Goal: Information Seeking & Learning: Learn about a topic

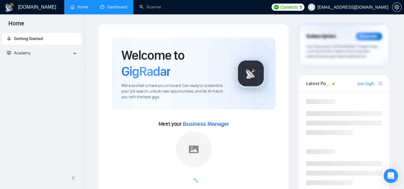
click at [125, 7] on link "Dashboard" at bounding box center [113, 6] width 27 height 5
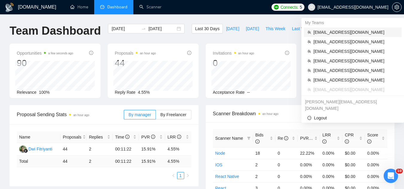
click at [341, 31] on span "[EMAIL_ADDRESS][DOMAIN_NAME]" at bounding box center [355, 32] width 85 height 7
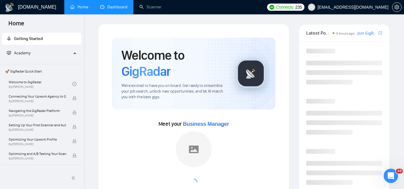
click at [115, 8] on link "Dashboard" at bounding box center [113, 6] width 27 height 5
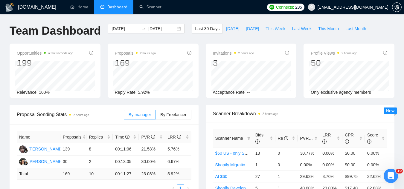
click at [270, 30] on span "This Week" at bounding box center [276, 28] width 20 height 7
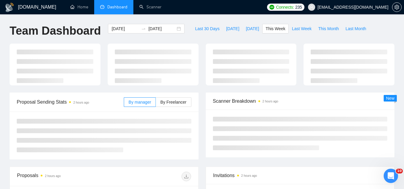
type input "[DATE]"
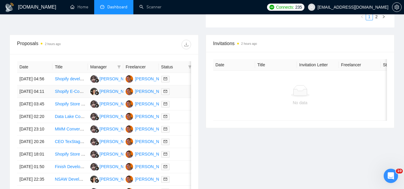
scroll to position [239, 0]
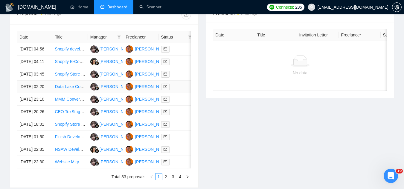
click at [71, 93] on td "Data Lake Consultant with RAG Expertise" at bounding box center [69, 87] width 35 height 13
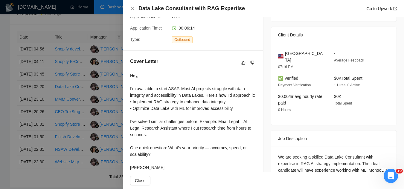
scroll to position [126, 0]
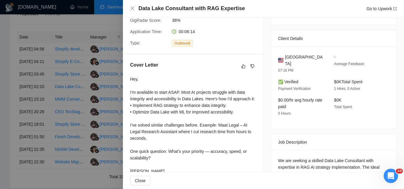
click at [78, 114] on div at bounding box center [202, 94] width 404 height 189
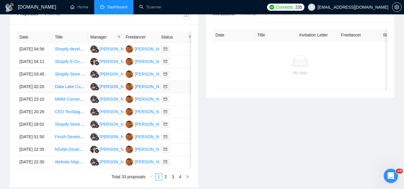
click at [70, 89] on link "Data Lake Consultant with RAG Expertise" at bounding box center [94, 86] width 78 height 5
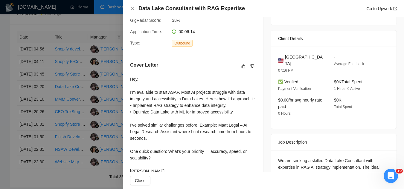
click at [76, 135] on div at bounding box center [202, 94] width 404 height 189
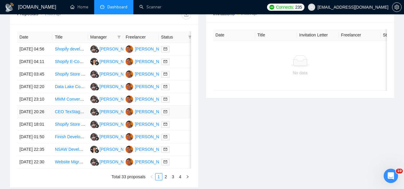
click at [71, 118] on td "CEO TexStag Luxury Garage Doors" at bounding box center [69, 112] width 35 height 13
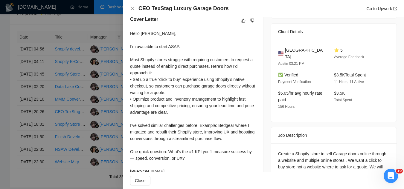
scroll to position [182, 0]
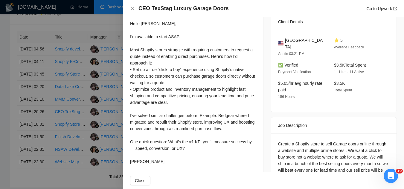
click at [82, 79] on div at bounding box center [202, 94] width 404 height 189
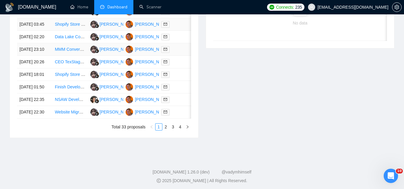
scroll to position [299, 0]
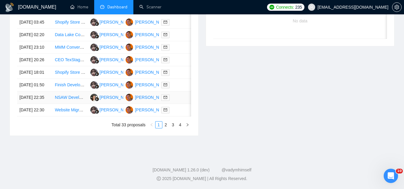
click at [67, 104] on td "NSAW Developer Needed for Advanced Data Engineering and AI Planning" at bounding box center [69, 97] width 35 height 13
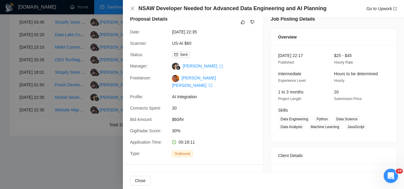
scroll to position [0, 0]
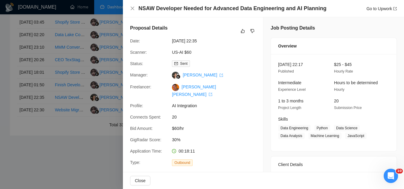
click at [77, 174] on div at bounding box center [202, 94] width 404 height 189
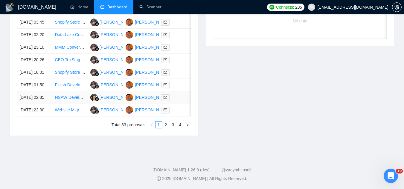
click at [64, 100] on link "NSAW Developer Needed for Advanced Data Engineering and AI Planning" at bounding box center [124, 97] width 138 height 5
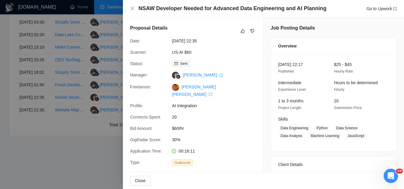
click at [80, 174] on div at bounding box center [202, 94] width 404 height 189
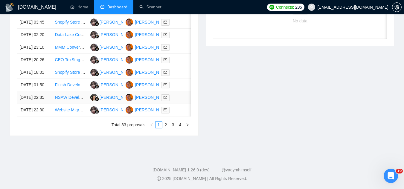
click at [62, 100] on link "NSAW Developer Needed for Advanced Data Engineering and AI Planning" at bounding box center [124, 97] width 138 height 5
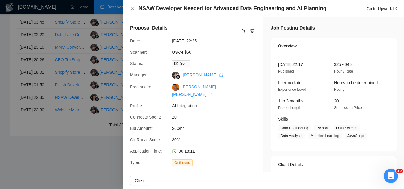
click at [89, 172] on div at bounding box center [202, 94] width 404 height 189
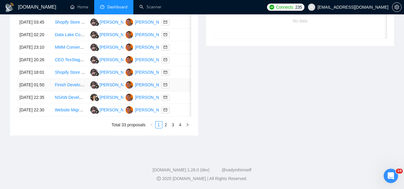
click at [64, 91] on td "Finish Developing and Launch Shopify Store" at bounding box center [69, 85] width 35 height 13
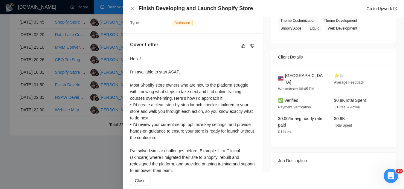
scroll to position [145, 0]
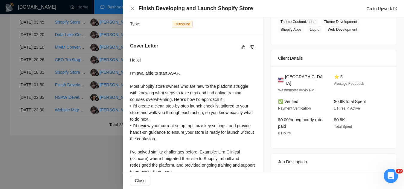
click at [93, 175] on div at bounding box center [202, 94] width 404 height 189
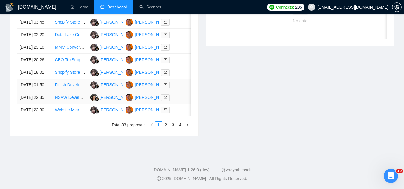
scroll to position [353, 0]
click at [167, 126] on link "2" at bounding box center [166, 125] width 7 height 7
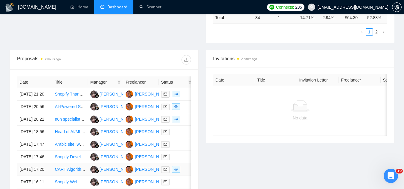
scroll to position [173, 0]
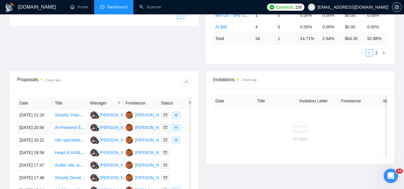
click at [63, 134] on td "AI-Powered Shopify Plus Developer for Checkout, Workflow, and Automation Projec…" at bounding box center [69, 128] width 35 height 13
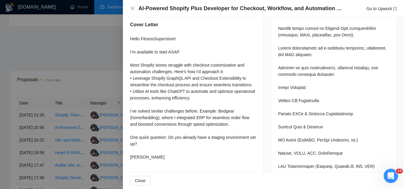
scroll to position [474, 0]
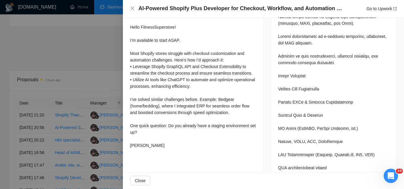
click at [103, 64] on div at bounding box center [202, 94] width 404 height 189
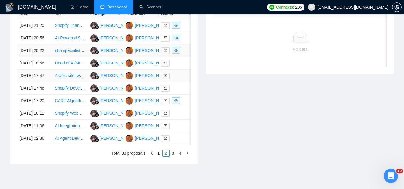
scroll to position [293, 0]
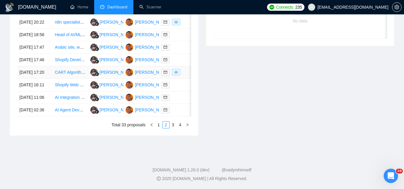
click at [73, 79] on td "CART Algorithm Developer for Surgical Instrument Utilization Data" at bounding box center [69, 72] width 35 height 13
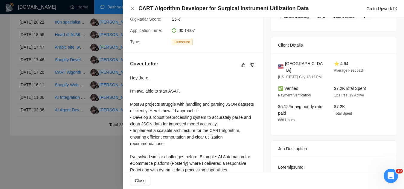
scroll to position [89, 0]
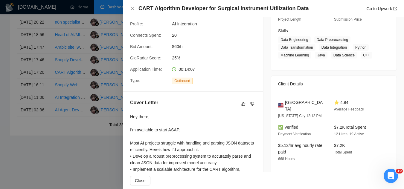
click at [75, 176] on div at bounding box center [202, 94] width 404 height 189
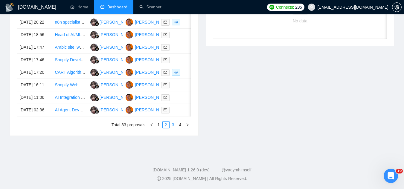
click at [172, 128] on link "3" at bounding box center [173, 125] width 7 height 7
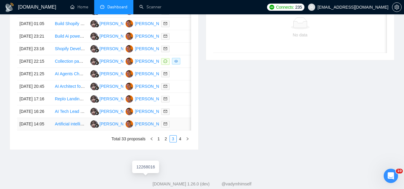
scroll to position [263, 0]
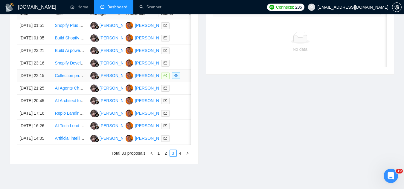
click at [62, 82] on td "Collection pages Content and images creation" at bounding box center [69, 76] width 35 height 13
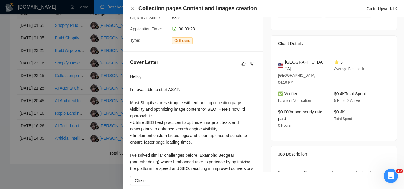
scroll to position [118, 0]
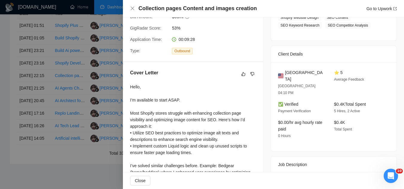
click at [90, 144] on div at bounding box center [202, 94] width 404 height 189
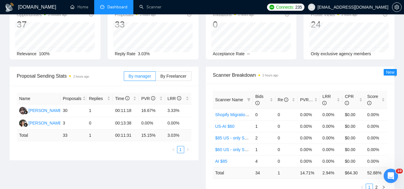
scroll to position [0, 0]
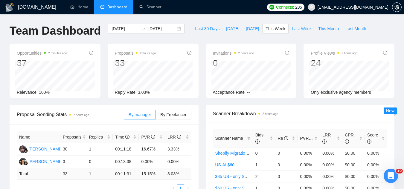
click at [292, 30] on span "Last Week" at bounding box center [302, 28] width 20 height 7
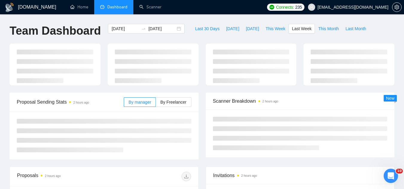
type input "[DATE]"
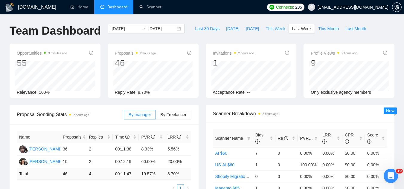
click at [272, 30] on span "This Week" at bounding box center [276, 28] width 20 height 7
type input "[DATE]"
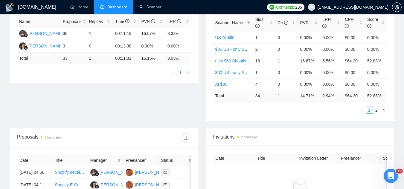
scroll to position [54, 0]
